Goal: Task Accomplishment & Management: Use online tool/utility

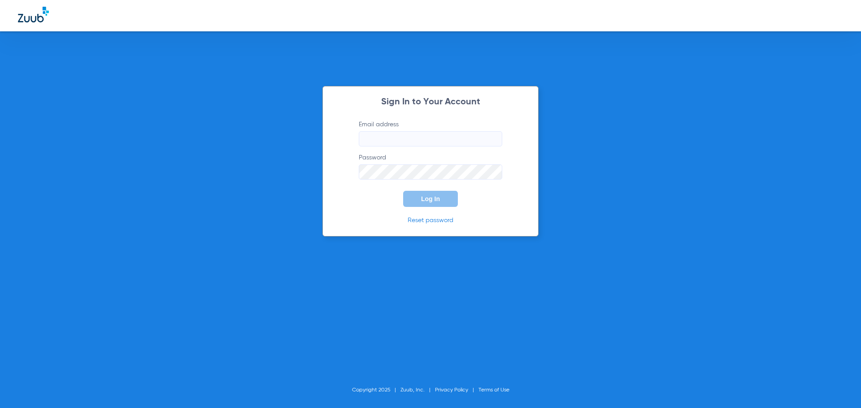
click at [408, 139] on input "Email address" at bounding box center [430, 138] width 143 height 15
type input "[EMAIL_ADDRESS][DOMAIN_NAME]"
click at [403, 191] on button "Log In" at bounding box center [430, 199] width 55 height 16
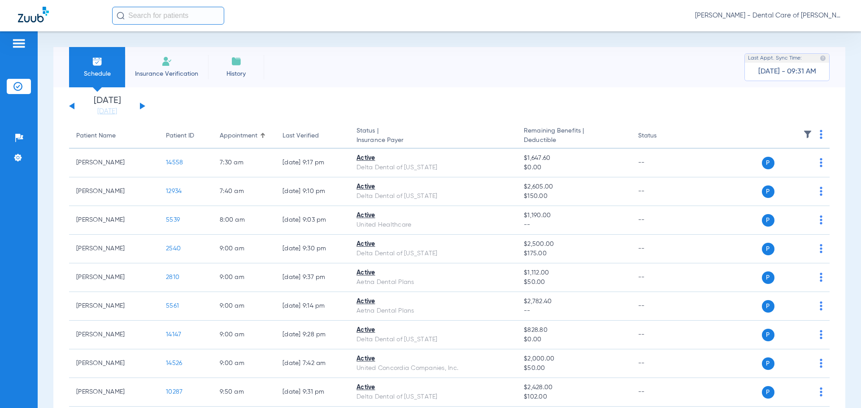
click at [142, 104] on button at bounding box center [142, 106] width 5 height 7
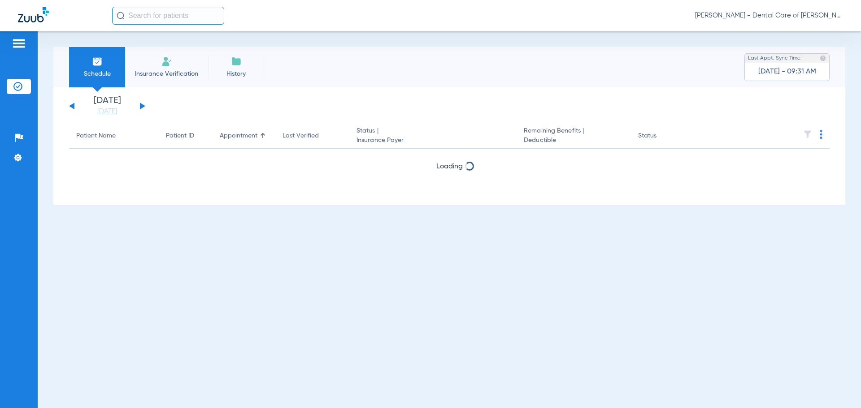
click at [142, 104] on button at bounding box center [142, 106] width 5 height 7
